Goal: Communication & Community: Participate in discussion

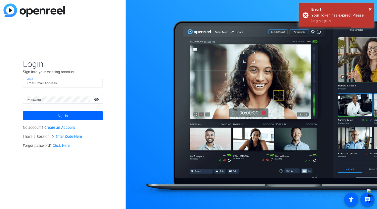
click at [42, 83] on input "Email" at bounding box center [63, 83] width 72 height 6
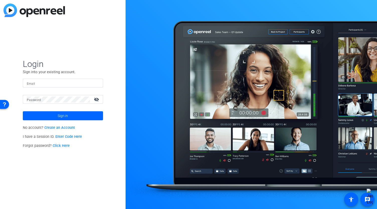
type input "astanley@wiley.com"
click at [75, 113] on span at bounding box center [63, 116] width 80 height 12
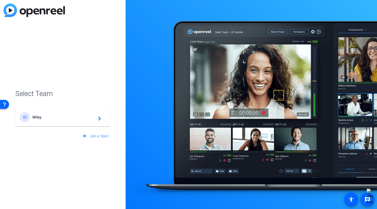
click at [83, 124] on mat-card-content "W Wiley navigate_next" at bounding box center [63, 117] width 94 height 18
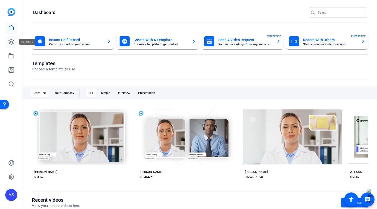
click at [15, 39] on link at bounding box center [11, 42] width 12 height 12
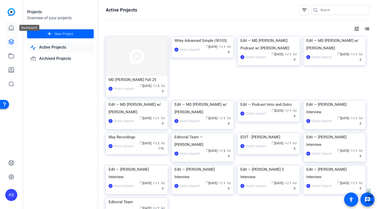
click at [14, 28] on icon at bounding box center [11, 27] width 5 height 5
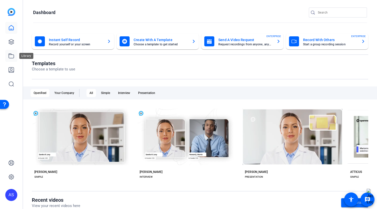
click at [16, 56] on link at bounding box center [11, 56] width 12 height 12
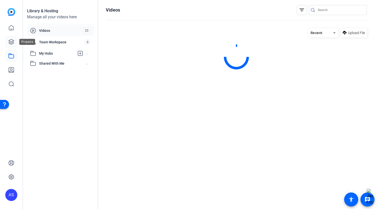
click at [12, 43] on icon at bounding box center [11, 41] width 5 height 5
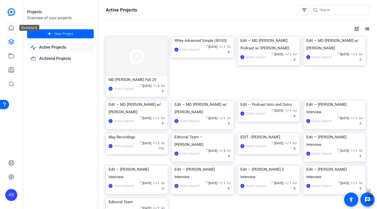
click at [15, 33] on link at bounding box center [11, 28] width 12 height 12
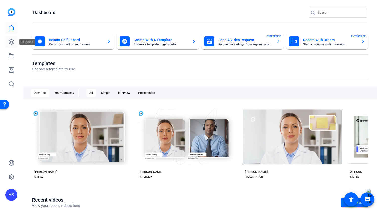
click at [8, 41] on link at bounding box center [11, 42] width 12 height 12
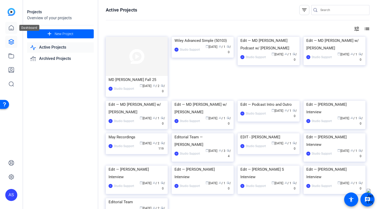
click at [12, 28] on icon at bounding box center [11, 28] width 6 height 6
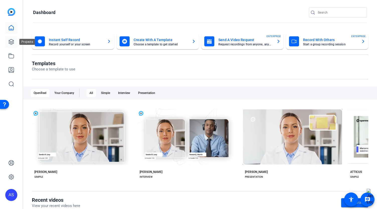
click at [15, 45] on link at bounding box center [11, 42] width 12 height 12
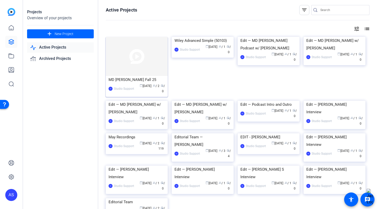
click at [124, 63] on img at bounding box center [137, 56] width 62 height 39
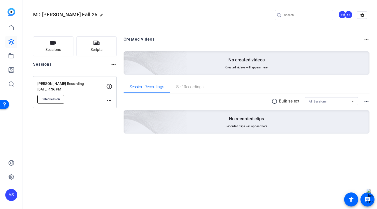
click at [49, 99] on span "Enter Session" at bounding box center [51, 99] width 18 height 4
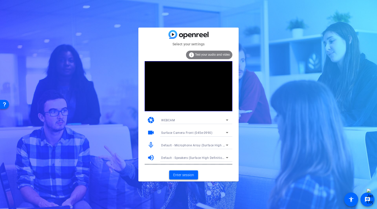
click at [185, 175] on span "Enter session" at bounding box center [183, 175] width 21 height 5
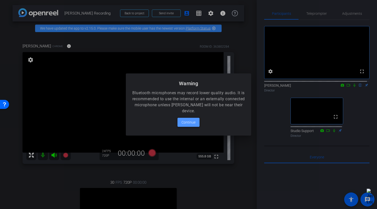
click at [186, 123] on span "Continue" at bounding box center [189, 122] width 14 height 6
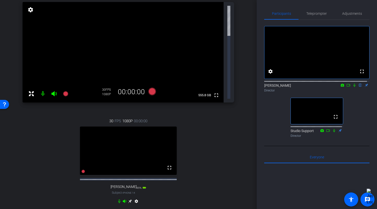
scroll to position [50, 0]
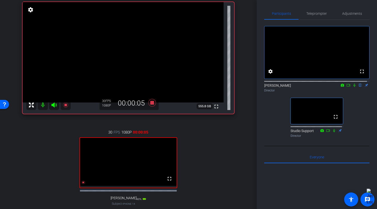
click at [353, 87] on icon at bounding box center [355, 86] width 4 height 4
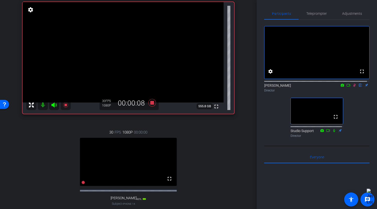
click at [353, 87] on icon at bounding box center [355, 86] width 4 height 4
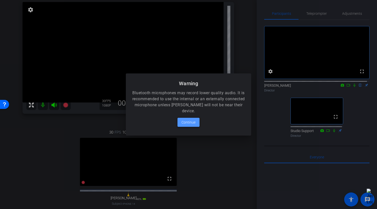
click at [194, 122] on span "Continue" at bounding box center [189, 122] width 14 height 6
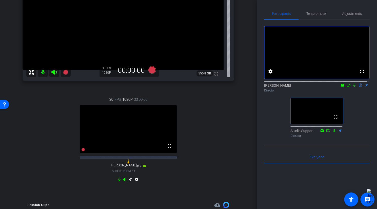
scroll to position [75, 0]
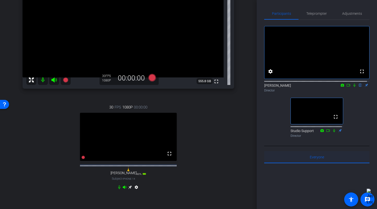
click at [364, 163] on div "Everyone 0" at bounding box center [316, 157] width 105 height 12
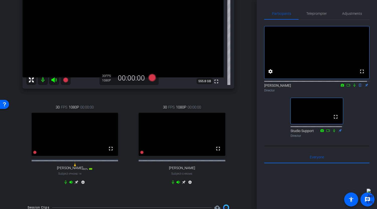
click at [353, 87] on icon at bounding box center [355, 86] width 4 height 4
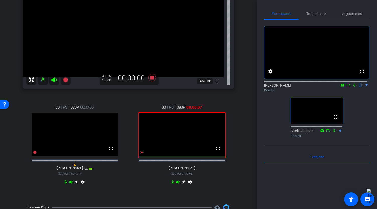
click at [352, 88] on mat-icon at bounding box center [355, 85] width 6 height 5
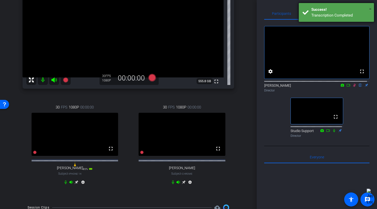
click at [372, 11] on span "×" at bounding box center [370, 9] width 3 height 6
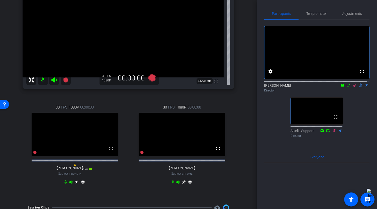
click at [351, 93] on div "[PERSON_NAME] flip Director" at bounding box center [316, 88] width 105 height 10
click at [353, 88] on mat-icon at bounding box center [355, 85] width 6 height 5
click at [354, 87] on icon at bounding box center [355, 85] width 2 height 3
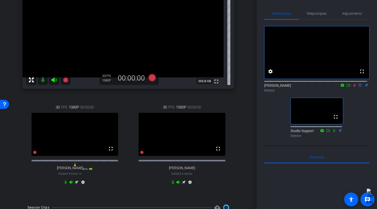
click at [353, 87] on icon at bounding box center [355, 86] width 4 height 4
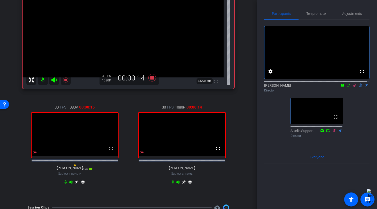
click at [341, 87] on icon at bounding box center [343, 86] width 4 height 4
click at [366, 120] on div at bounding box center [188, 104] width 377 height 209
click at [347, 87] on icon at bounding box center [349, 86] width 4 height 4
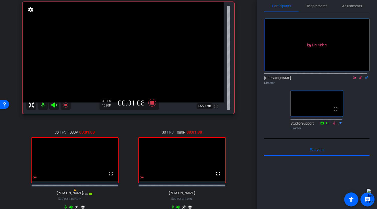
scroll to position [0, 0]
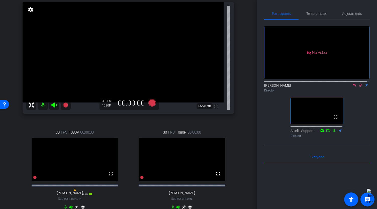
click at [353, 87] on icon at bounding box center [354, 85] width 3 height 3
click at [354, 87] on icon at bounding box center [355, 85] width 2 height 3
click at [353, 87] on icon at bounding box center [354, 85] width 3 height 3
click at [354, 87] on icon at bounding box center [355, 85] width 2 height 3
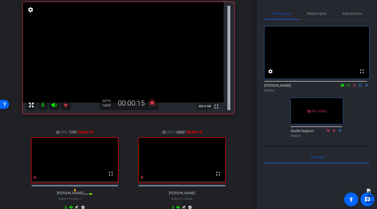
click at [341, 87] on icon at bounding box center [342, 85] width 3 height 3
click at [340, 91] on div at bounding box center [188, 104] width 377 height 209
click at [348, 88] on mat-icon at bounding box center [349, 85] width 6 height 5
click at [353, 87] on icon at bounding box center [355, 86] width 4 height 4
click at [15, 127] on div "[PERSON_NAME] Chrome info ROOM ID: 363802284 fullscreen settings 553.9 GB 30 FP…" at bounding box center [129, 105] width 232 height 240
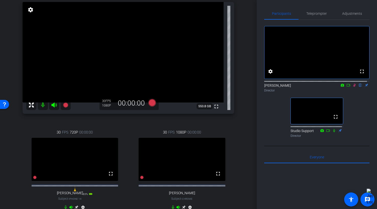
click at [353, 87] on icon at bounding box center [354, 85] width 3 height 3
